Goal: Transaction & Acquisition: Purchase product/service

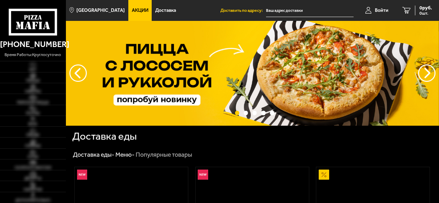
click at [128, 7] on link "Акции" at bounding box center [140, 10] width 24 height 21
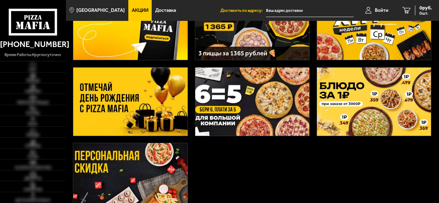
scroll to position [70, 0]
click at [137, 112] on img at bounding box center [130, 102] width 114 height 68
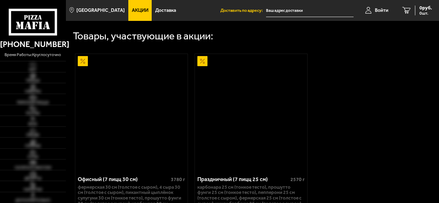
scroll to position [488, 0]
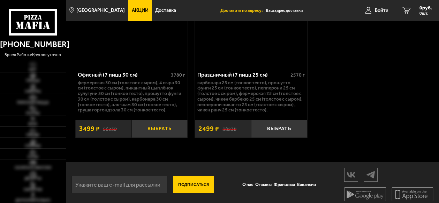
click at [148, 132] on button "Выбрать" at bounding box center [160, 129] width 56 height 18
